Goal: Information Seeking & Learning: Learn about a topic

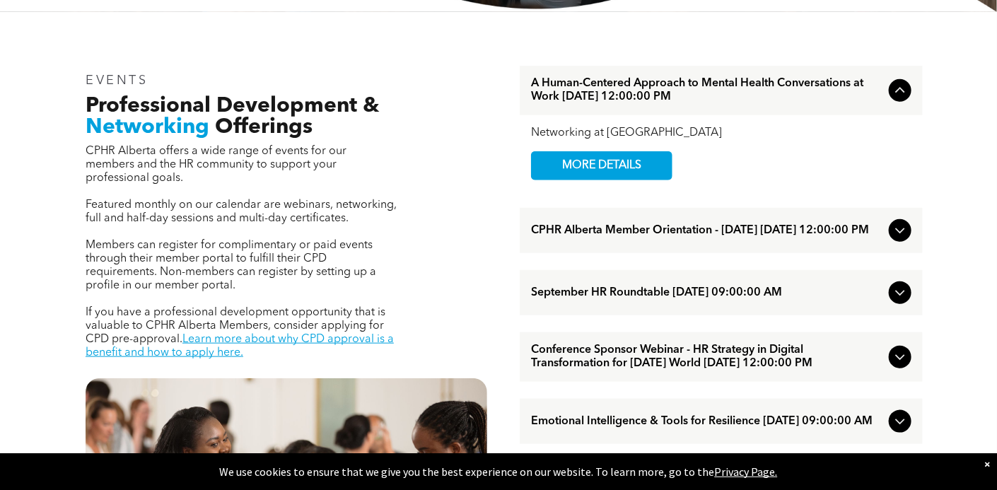
scroll to position [354, 0]
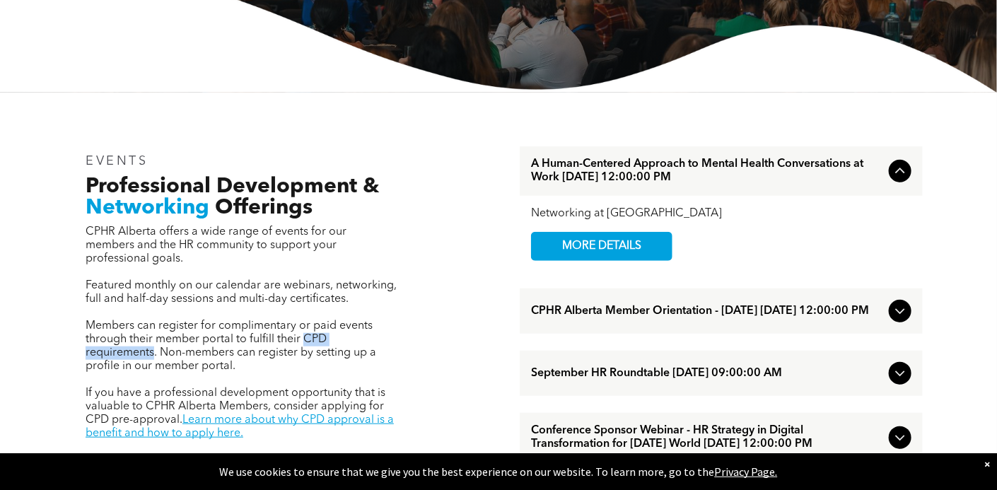
drag, startPoint x: 305, startPoint y: 319, endPoint x: 154, endPoint y: 334, distance: 151.4
click at [154, 334] on span "Members can register for complimentary or paid events through their member port…" at bounding box center [231, 346] width 291 height 52
copy span "CPD requirements"
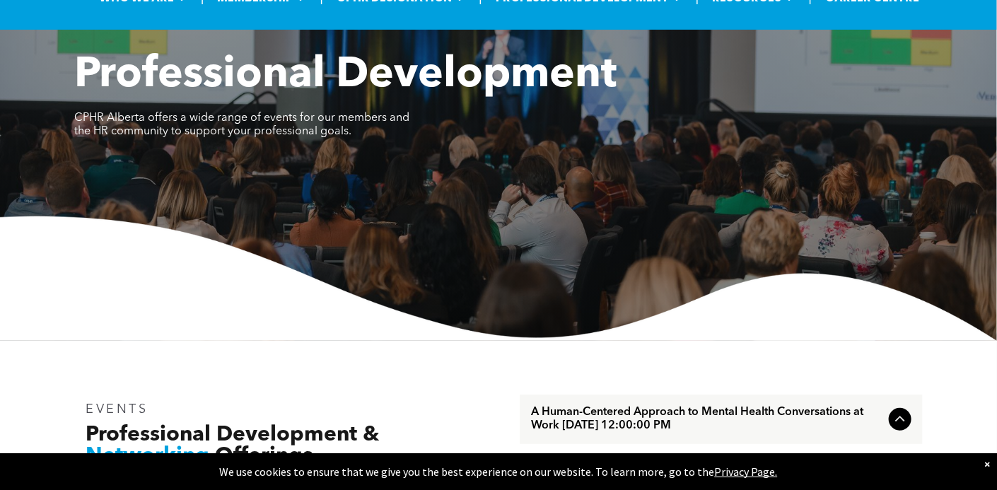
scroll to position [0, 0]
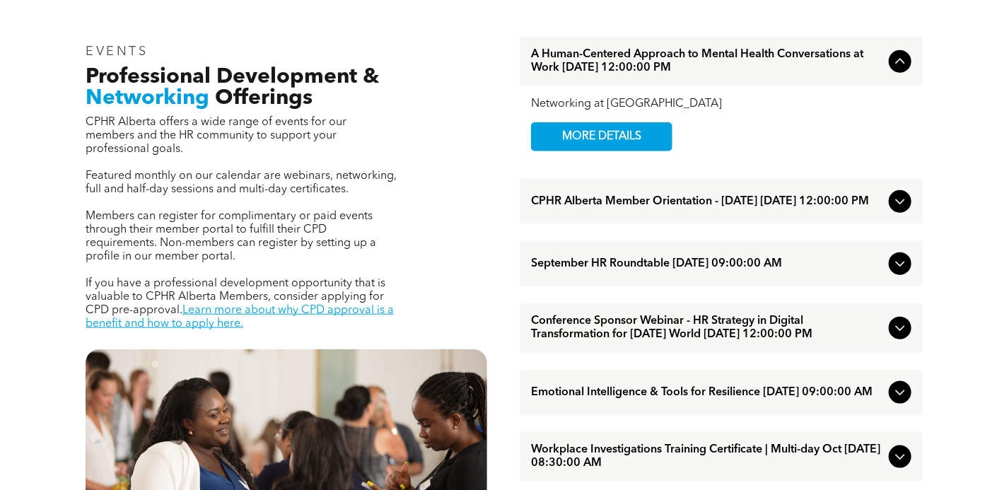
scroll to position [495, 0]
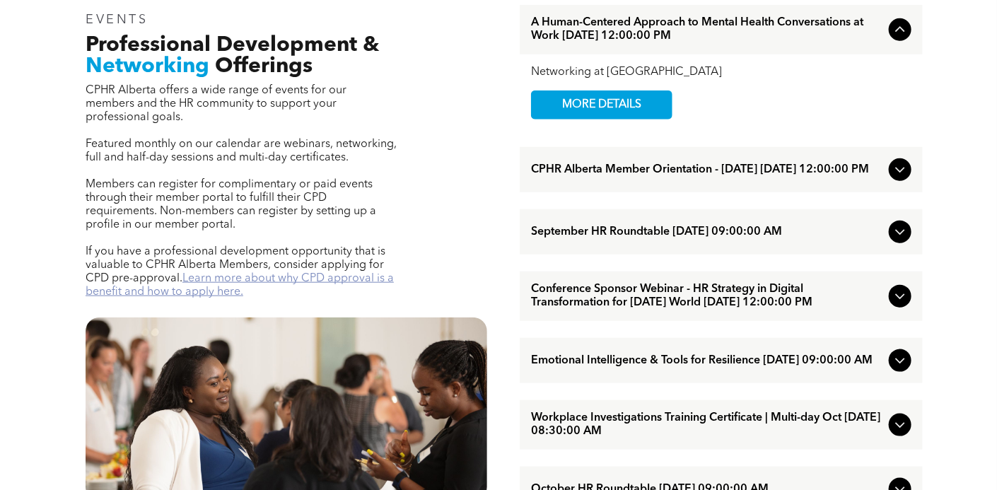
click at [310, 273] on link "Learn more about why CPD approval is a benefit and how to apply here." at bounding box center [240, 285] width 308 height 25
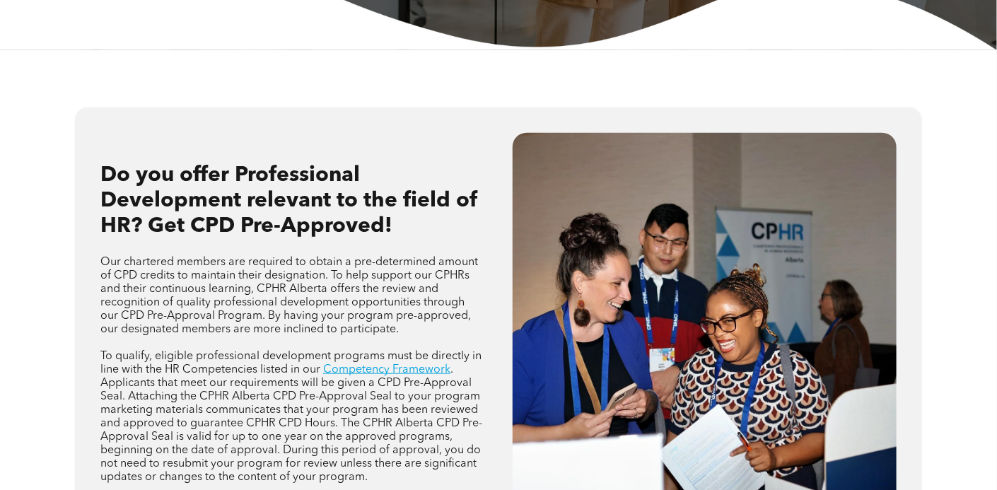
scroll to position [707, 0]
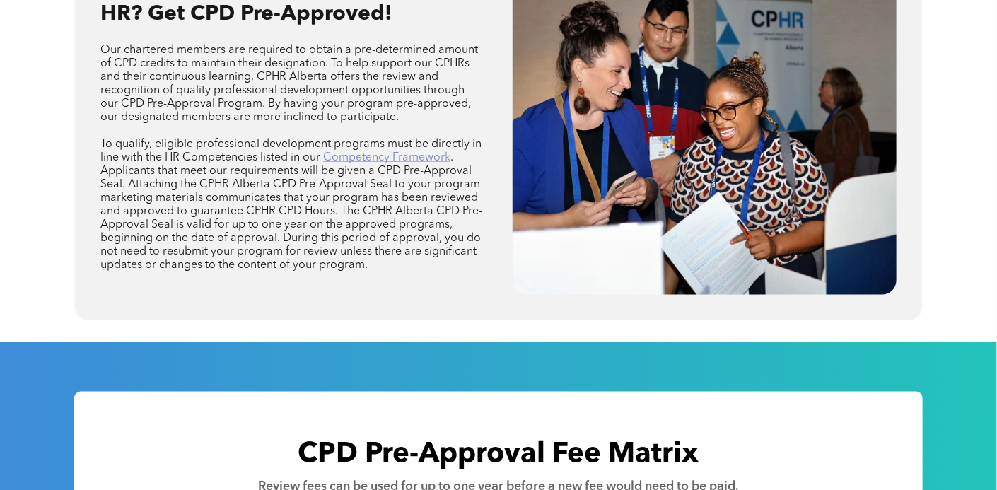
click at [396, 156] on link "Competency Framework" at bounding box center [386, 157] width 127 height 11
